Goal: Book appointment/travel/reservation

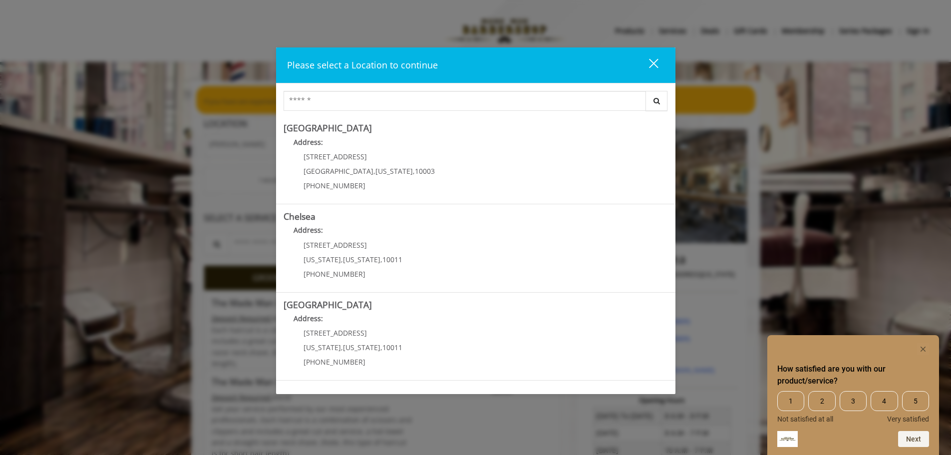
click at [918, 404] on span "5" at bounding box center [915, 401] width 27 height 20
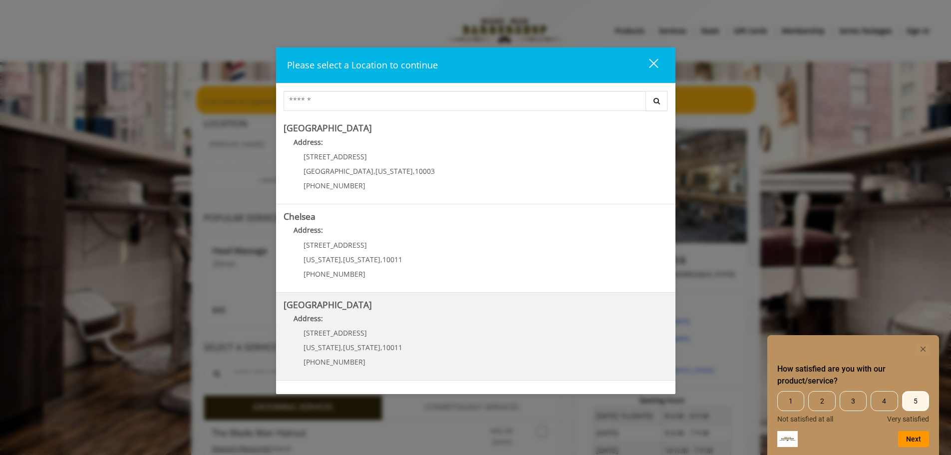
scroll to position [100, 0]
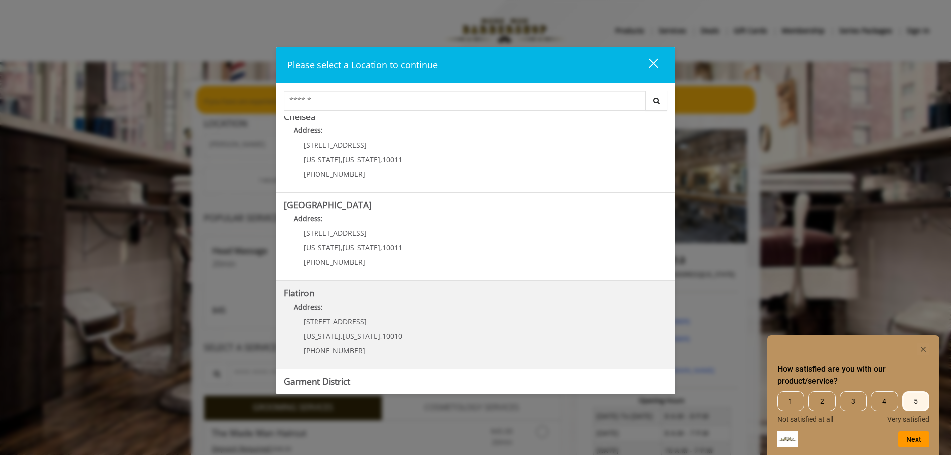
click at [405, 321] on "Flatiron Address: 10 E 23rd St New York , New York , 10010 (917) 475-1765" at bounding box center [475, 324] width 384 height 73
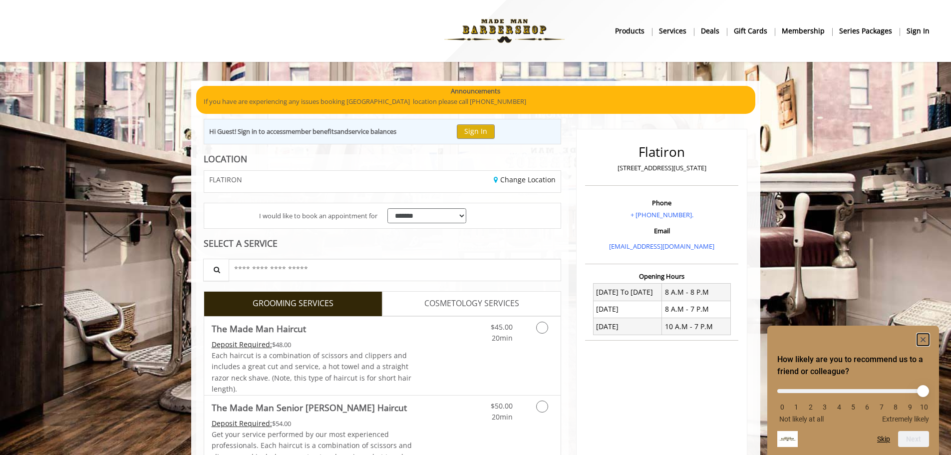
click at [925, 337] on rect "Hide survey" at bounding box center [923, 339] width 12 height 12
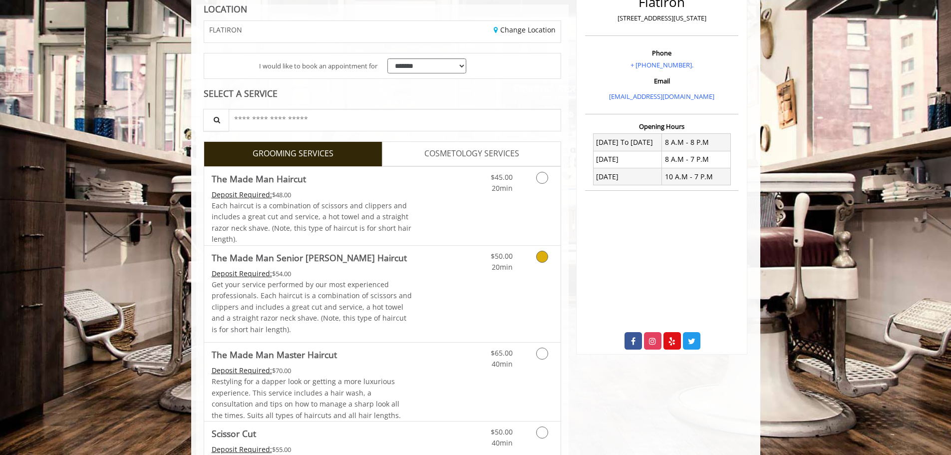
scroll to position [200, 0]
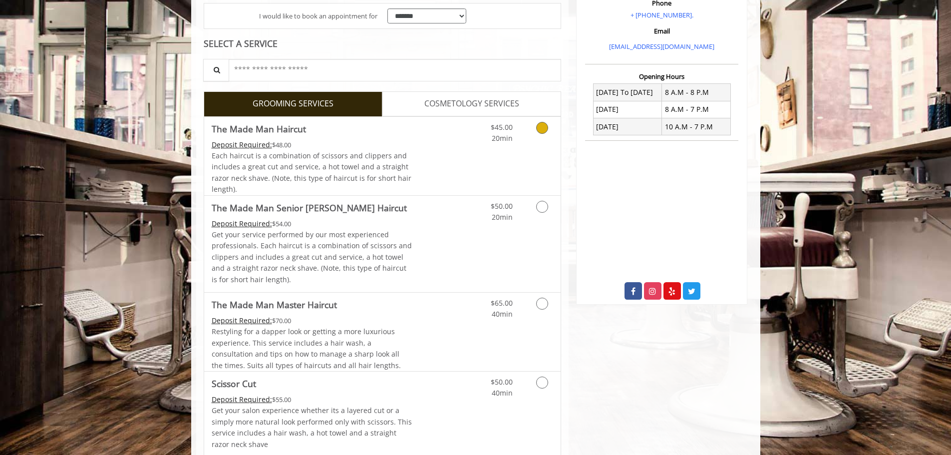
click at [546, 131] on icon "Grooming services" at bounding box center [542, 128] width 12 height 12
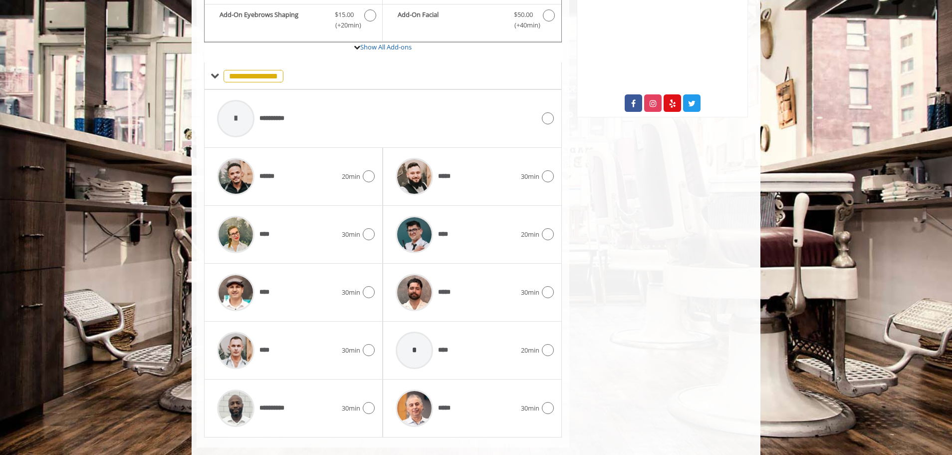
scroll to position [405, 0]
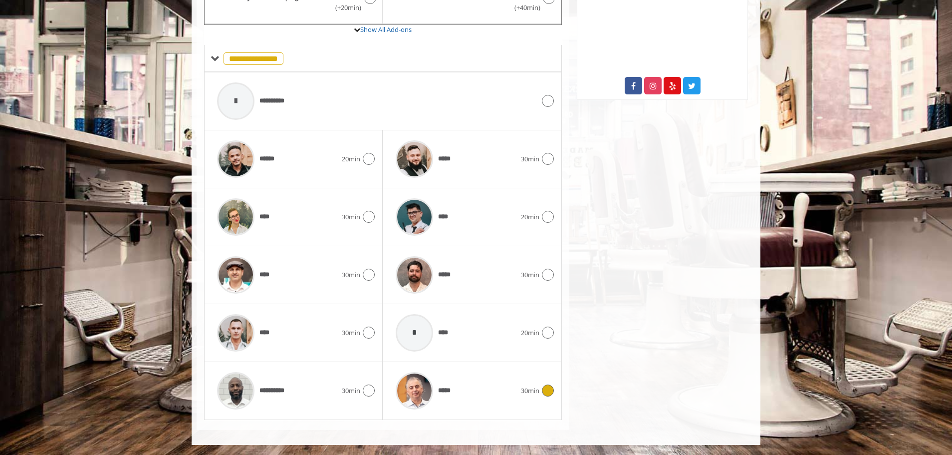
click at [543, 394] on div at bounding box center [547, 390] width 14 height 12
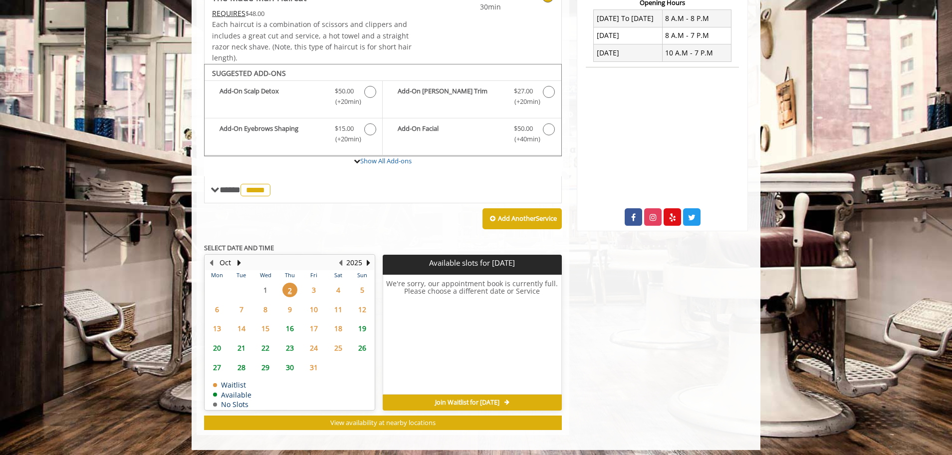
scroll to position [278, 0]
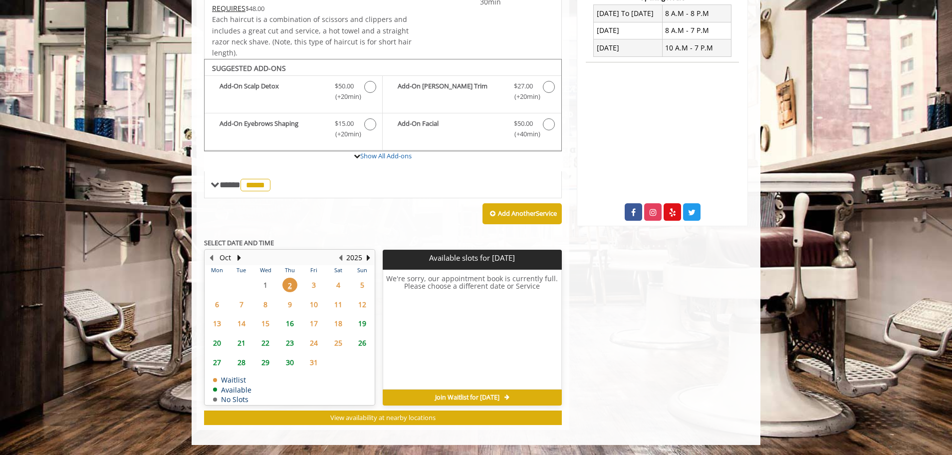
click at [313, 284] on span "3" at bounding box center [313, 284] width 15 height 14
click at [286, 281] on span "2" at bounding box center [289, 284] width 15 height 14
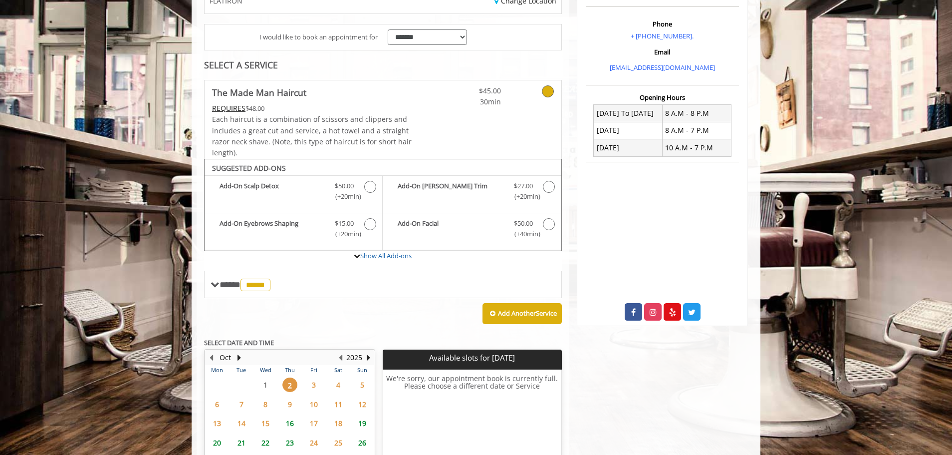
scroll to position [229, 0]
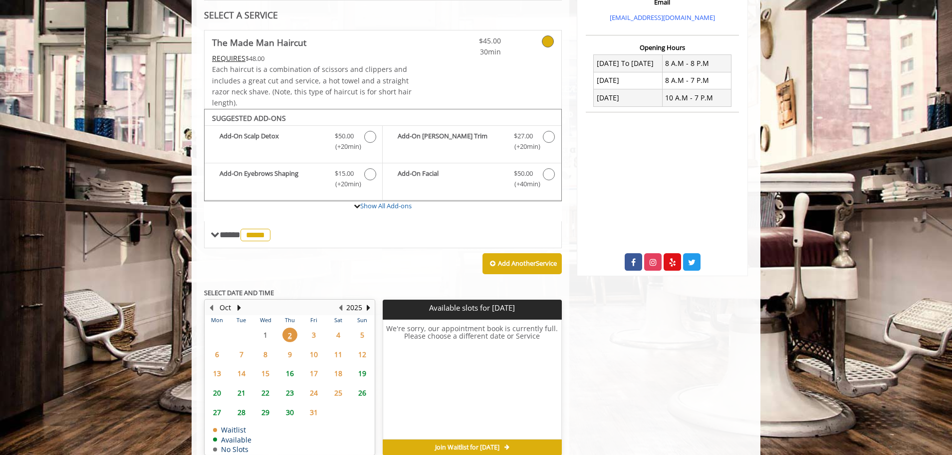
click at [314, 331] on span "3" at bounding box center [313, 334] width 15 height 14
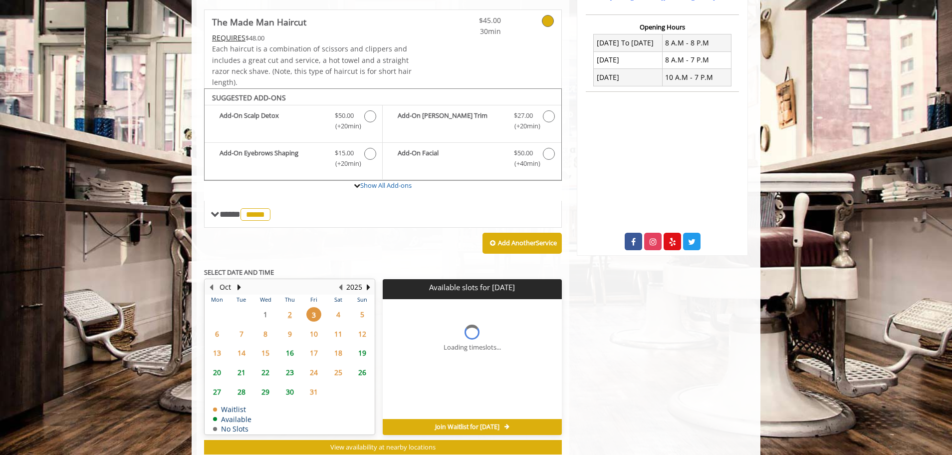
scroll to position [278, 0]
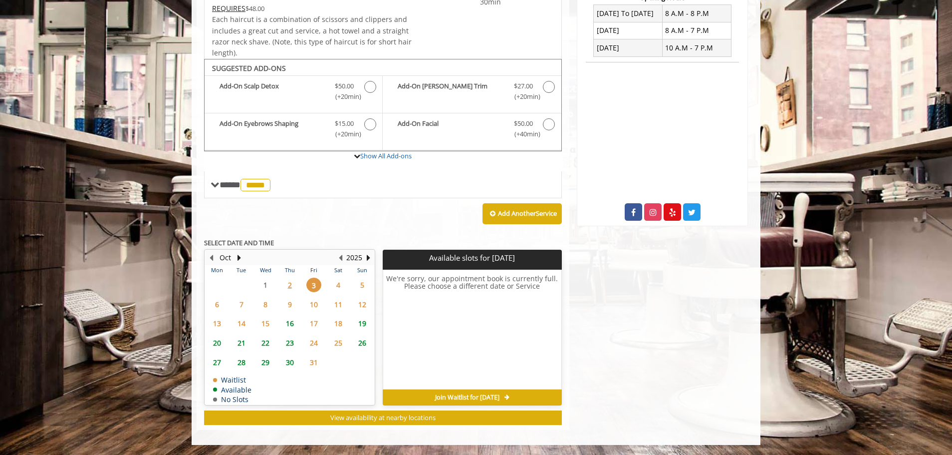
click at [340, 282] on span "4" at bounding box center [338, 284] width 15 height 14
click at [359, 283] on span "5" at bounding box center [362, 284] width 15 height 14
click at [218, 304] on span "6" at bounding box center [217, 304] width 15 height 14
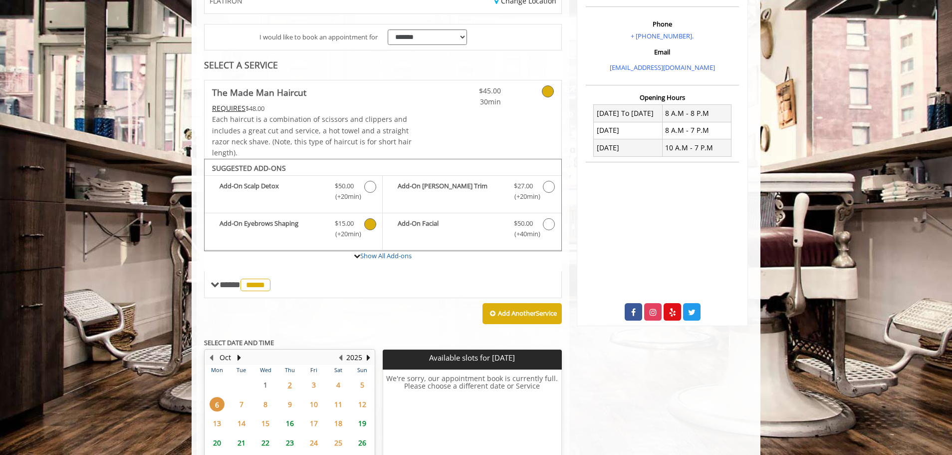
scroll to position [79, 0]
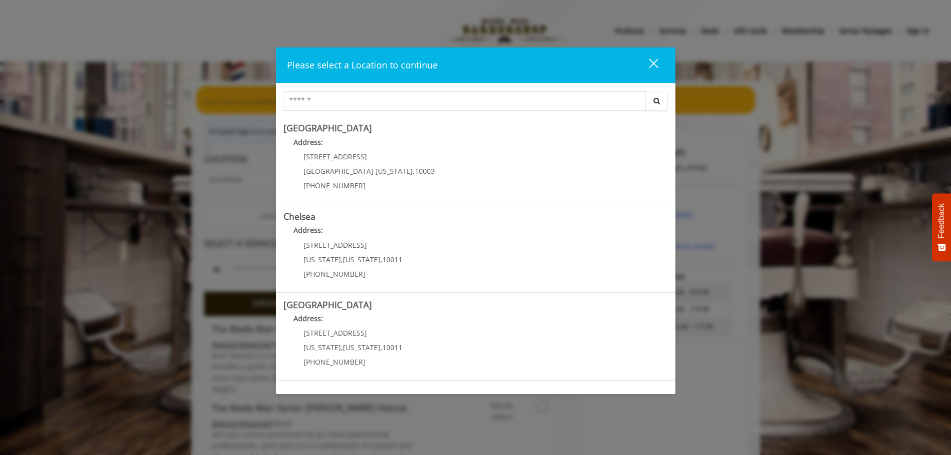
click at [648, 61] on div "close" at bounding box center [647, 65] width 20 height 15
